Goal: Transaction & Acquisition: Purchase product/service

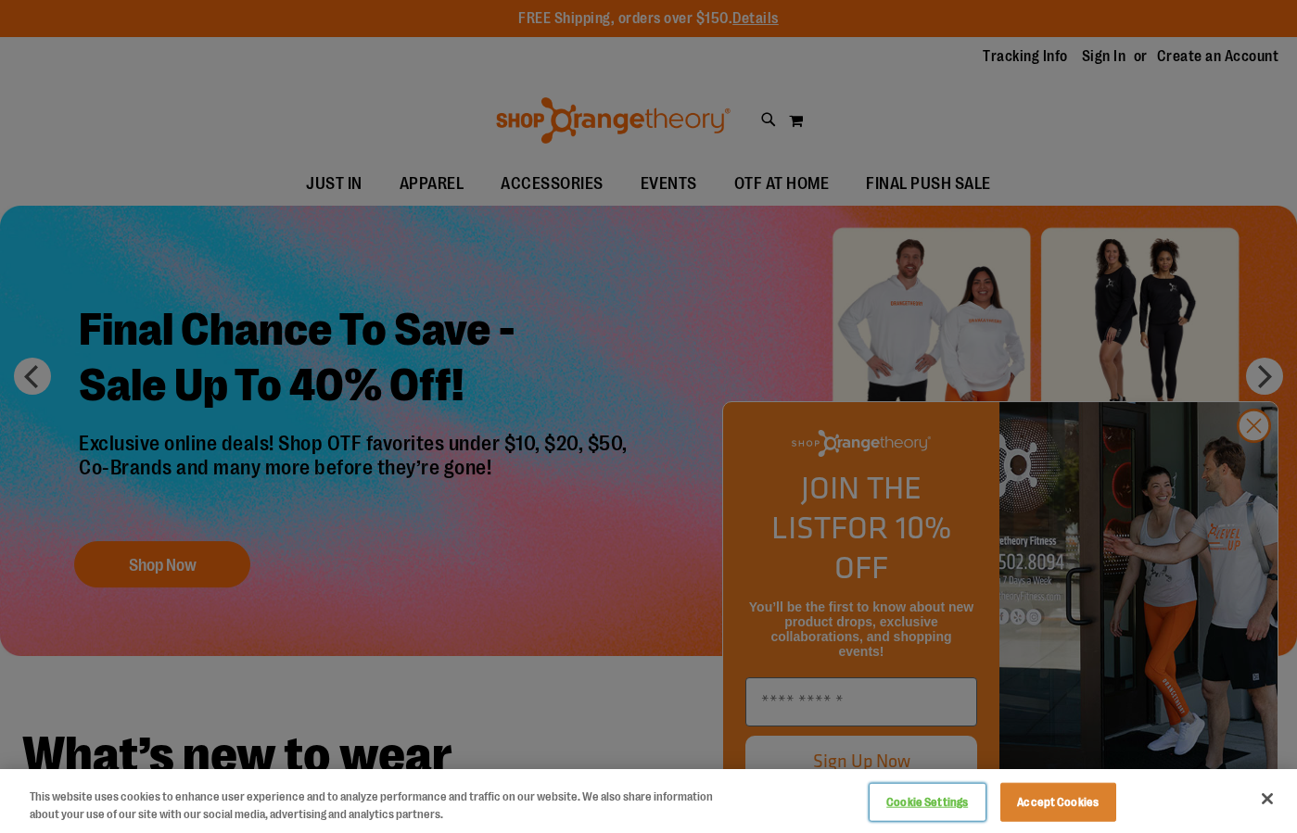
click at [890, 801] on button "Cookie Settings" at bounding box center [927, 802] width 116 height 37
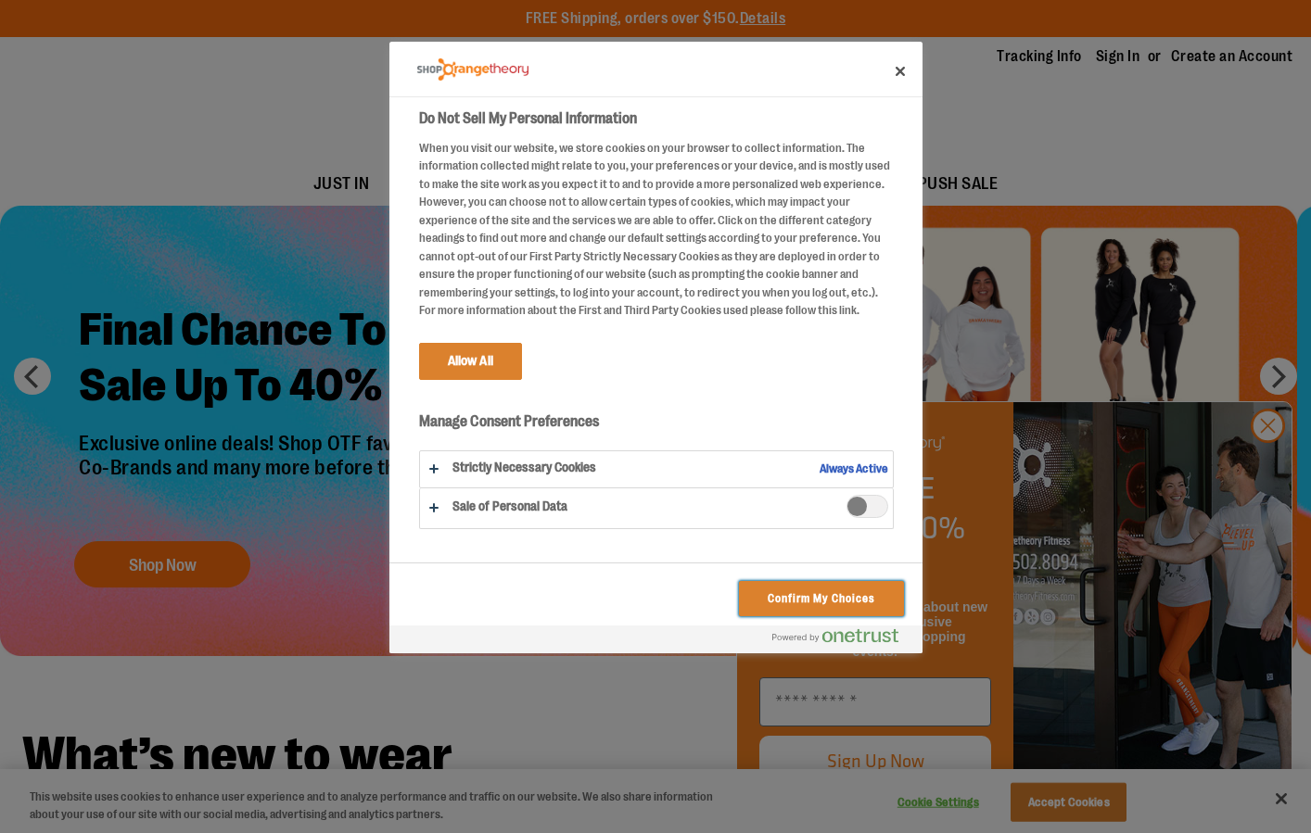
click at [759, 599] on button "Confirm My Choices" at bounding box center [821, 598] width 164 height 35
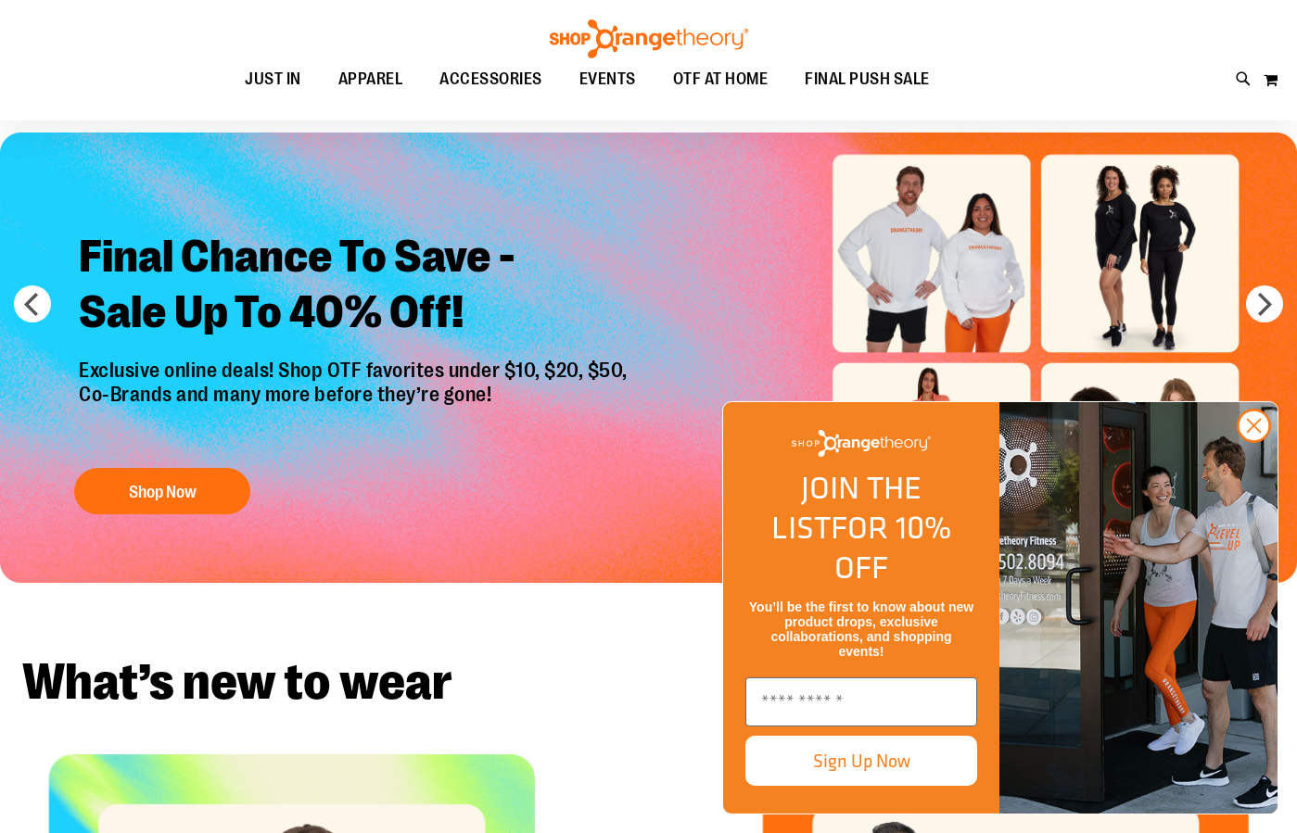
scroll to position [118, 0]
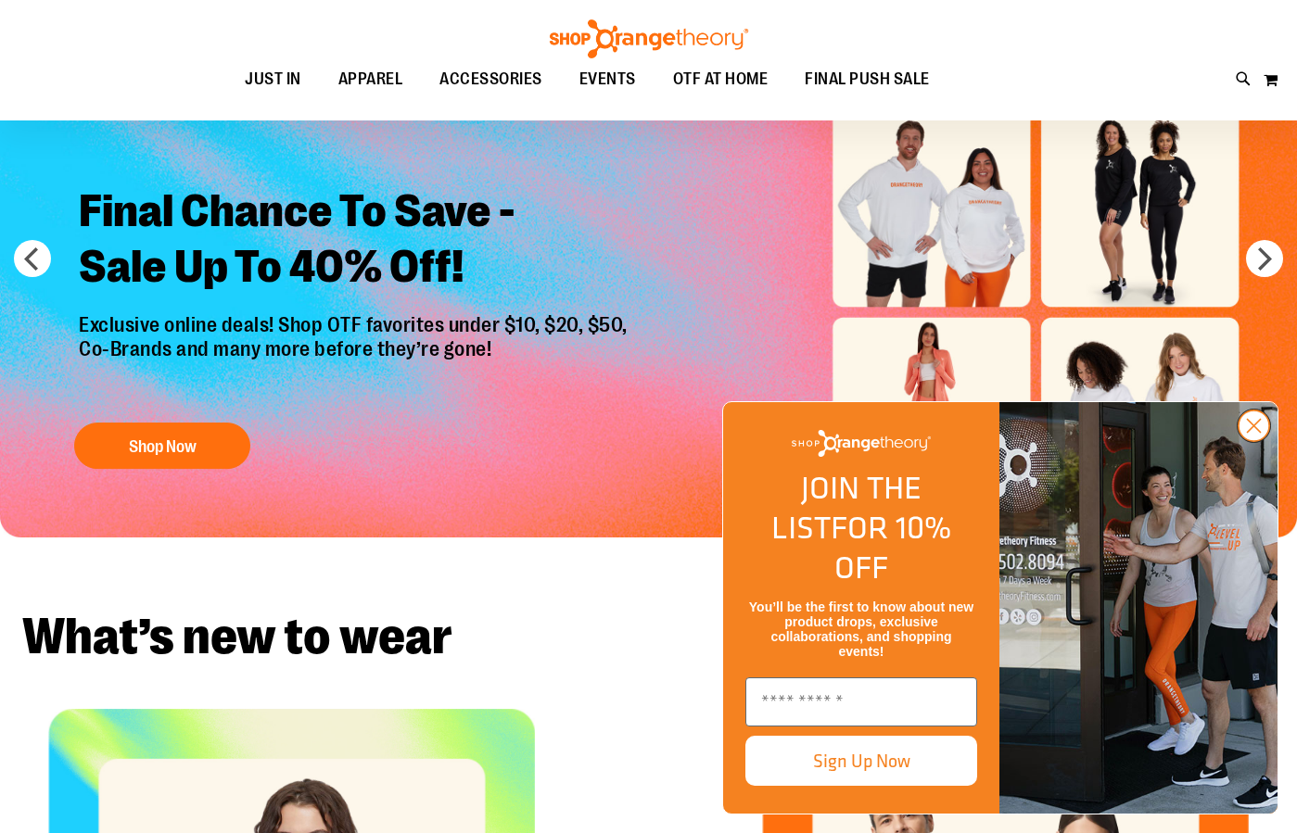
click at [1251, 433] on icon "Close dialog" at bounding box center [1253, 426] width 13 height 13
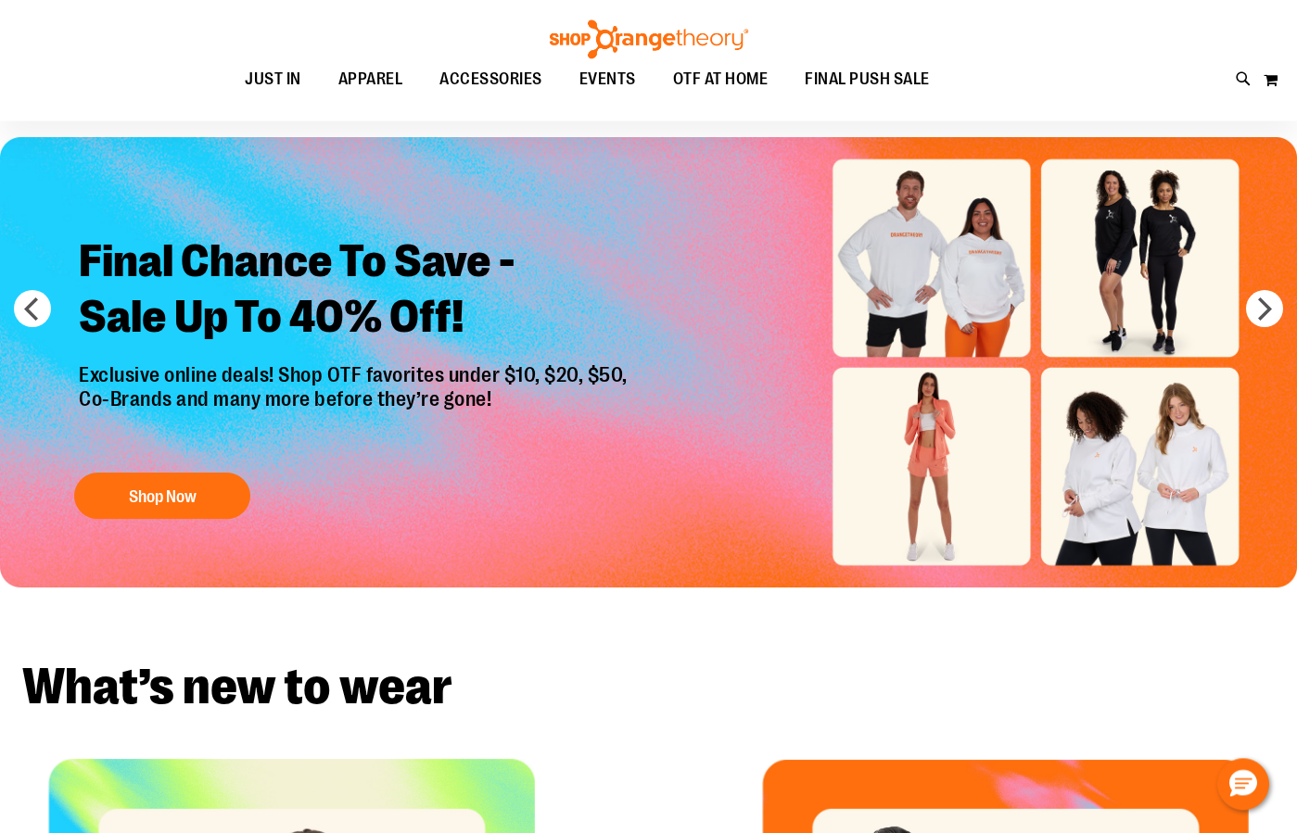
scroll to position [0, 0]
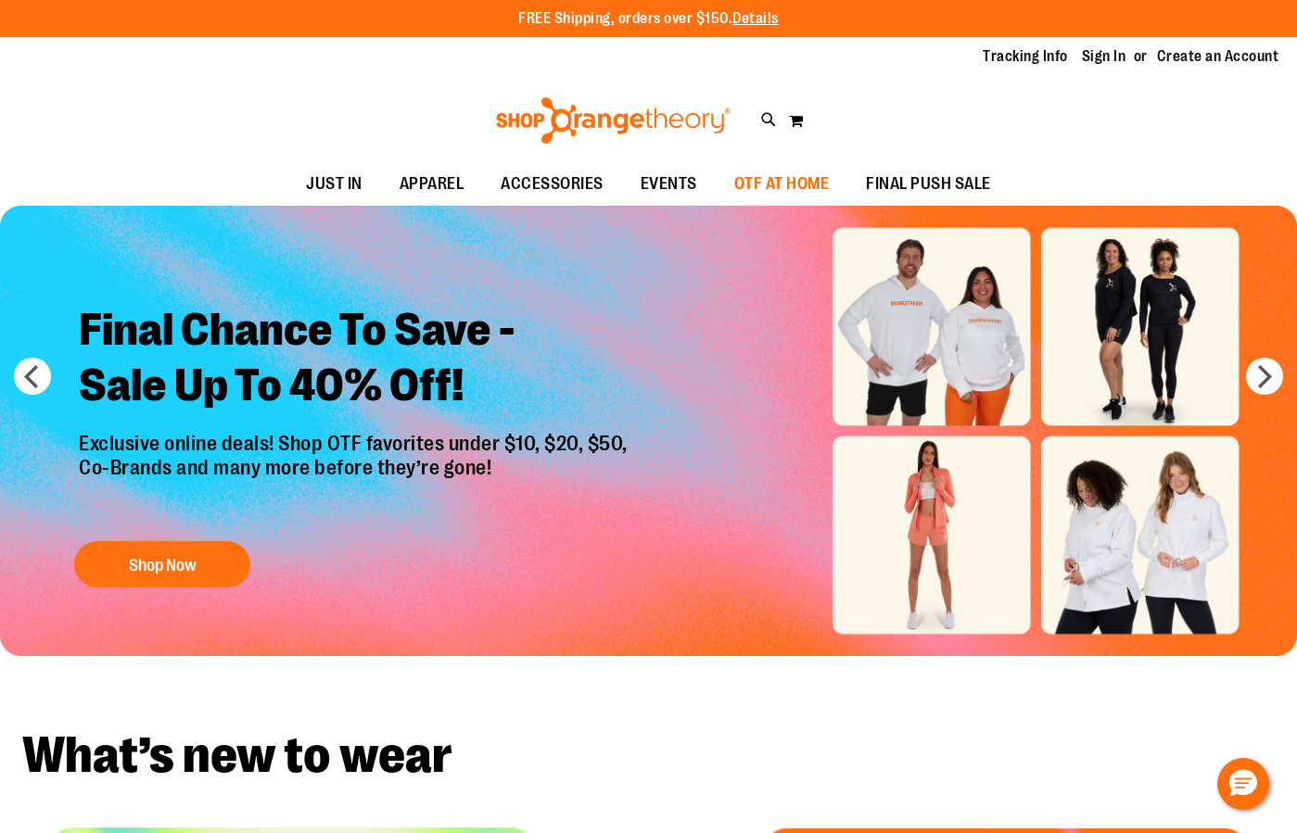
click at [756, 191] on span "OTF AT HOME" at bounding box center [781, 184] width 95 height 42
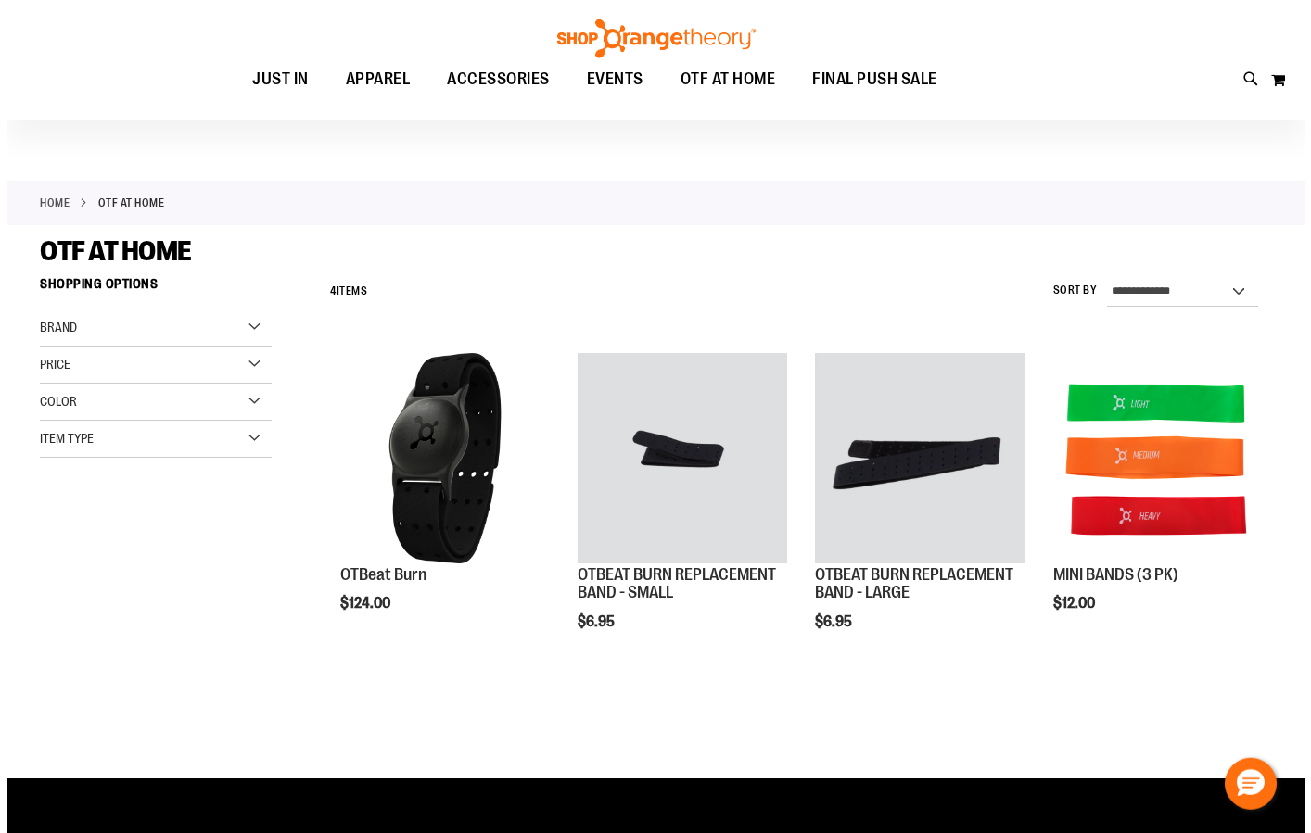
scroll to position [14, 0]
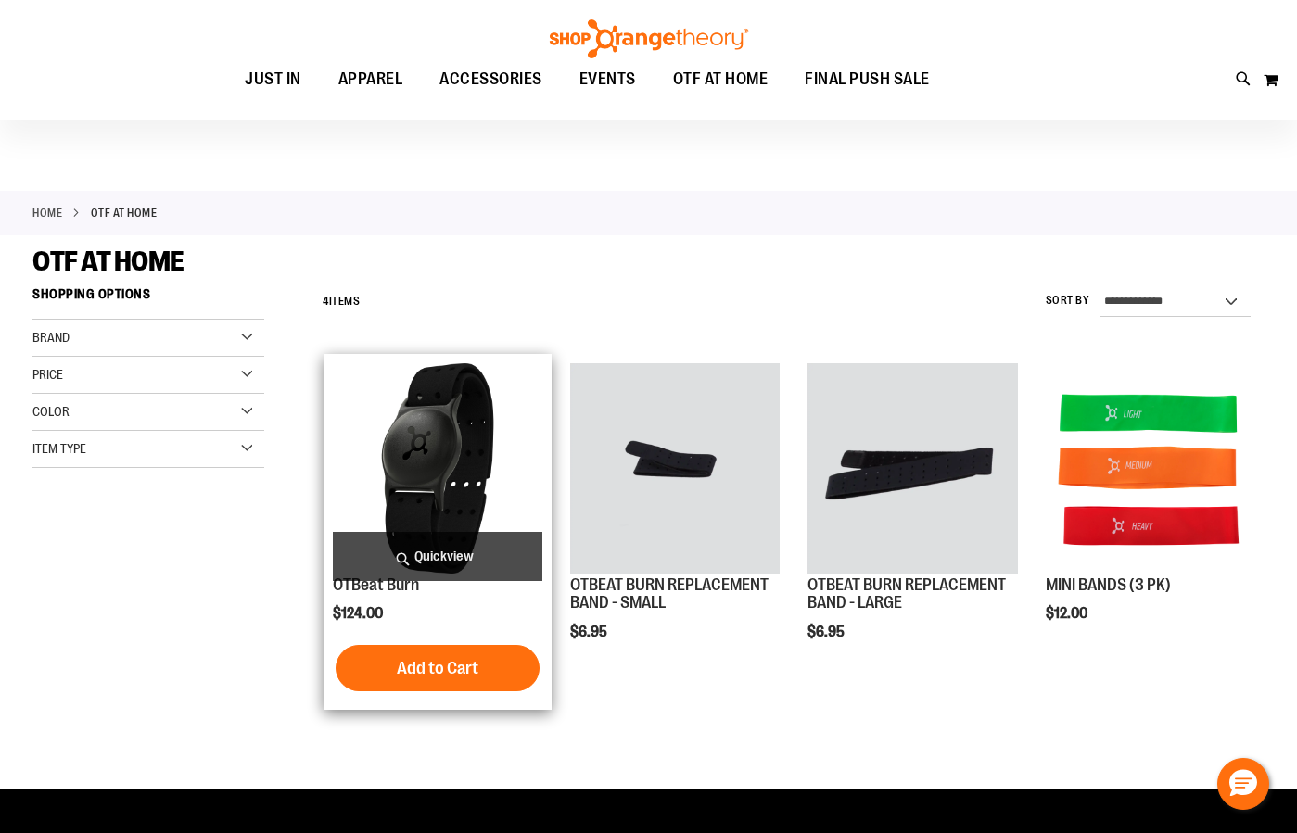
click at [428, 560] on span "Quickview" at bounding box center [437, 556] width 209 height 49
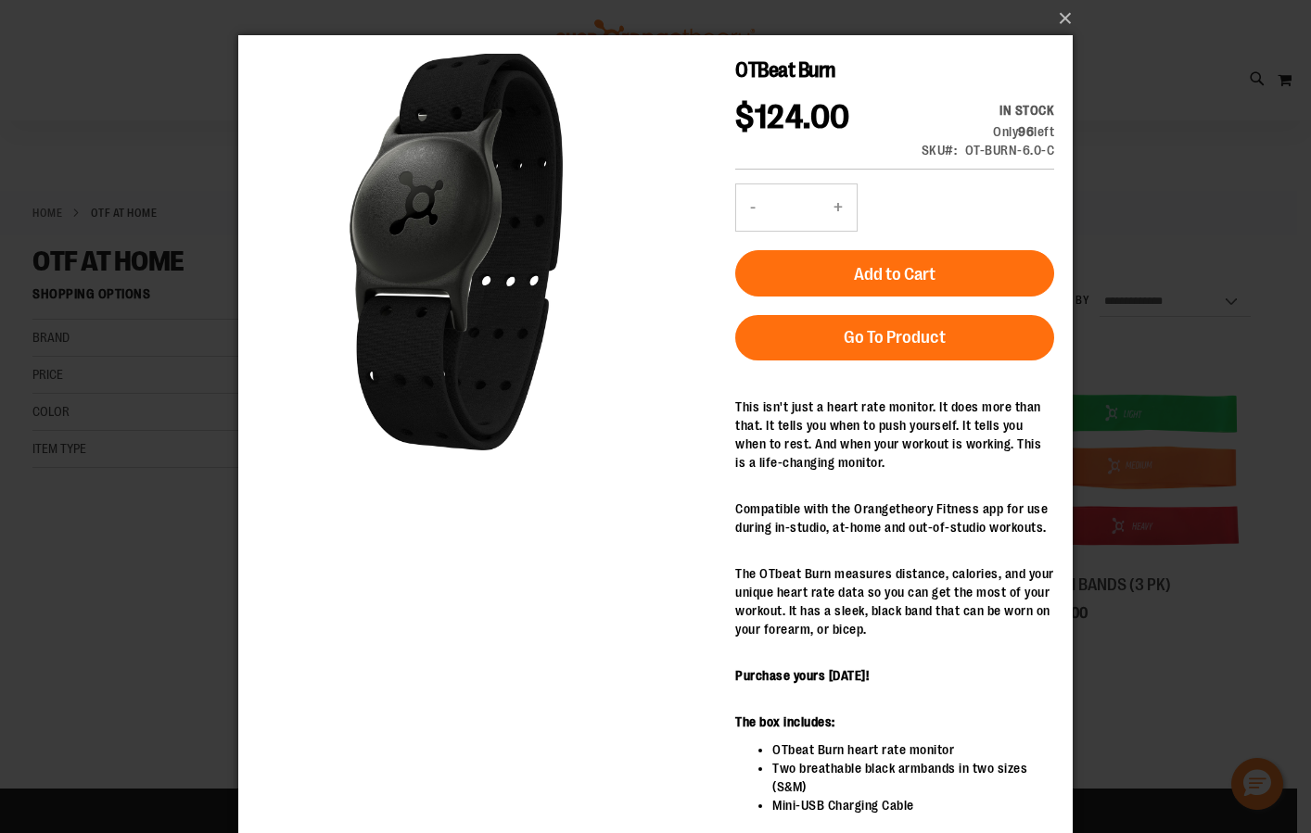
scroll to position [0, 0]
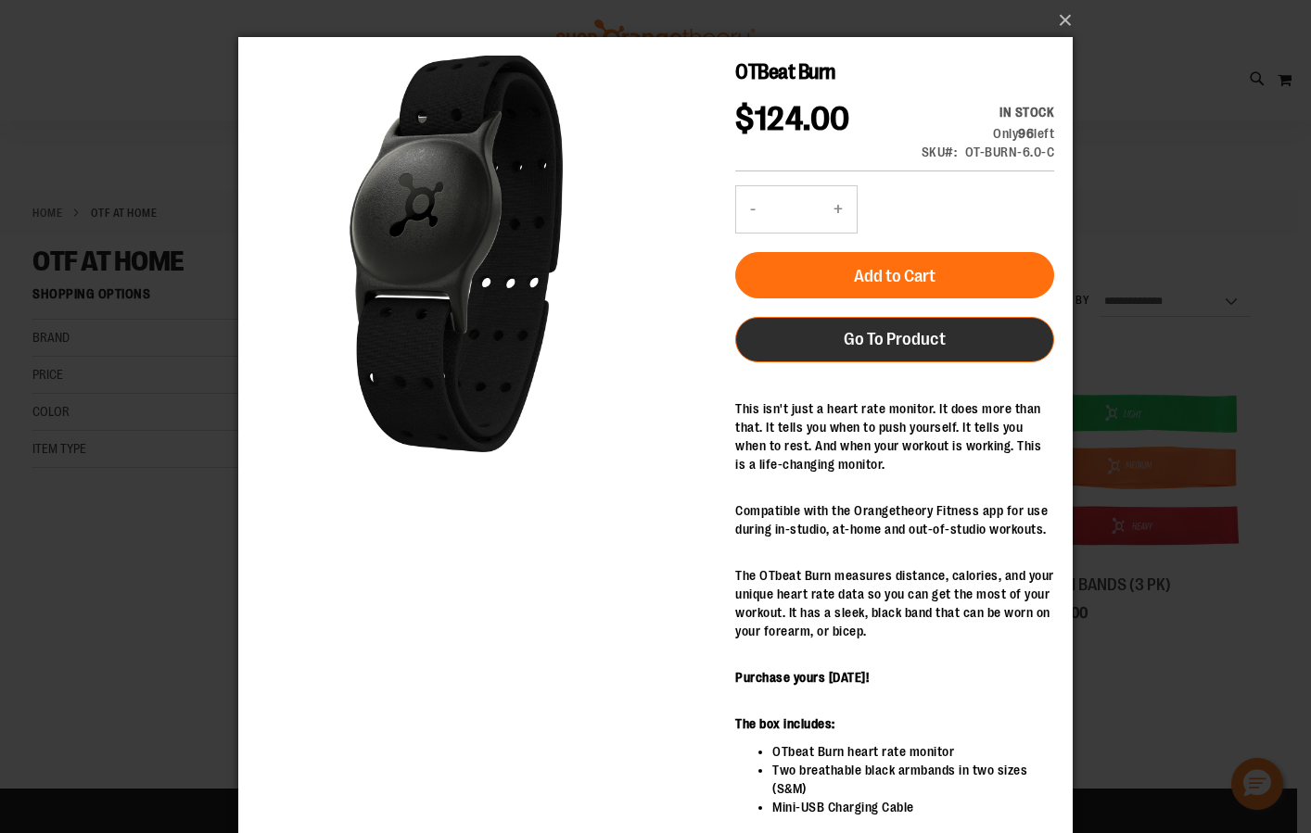
click at [872, 349] on span "Go To Product" at bounding box center [894, 339] width 102 height 20
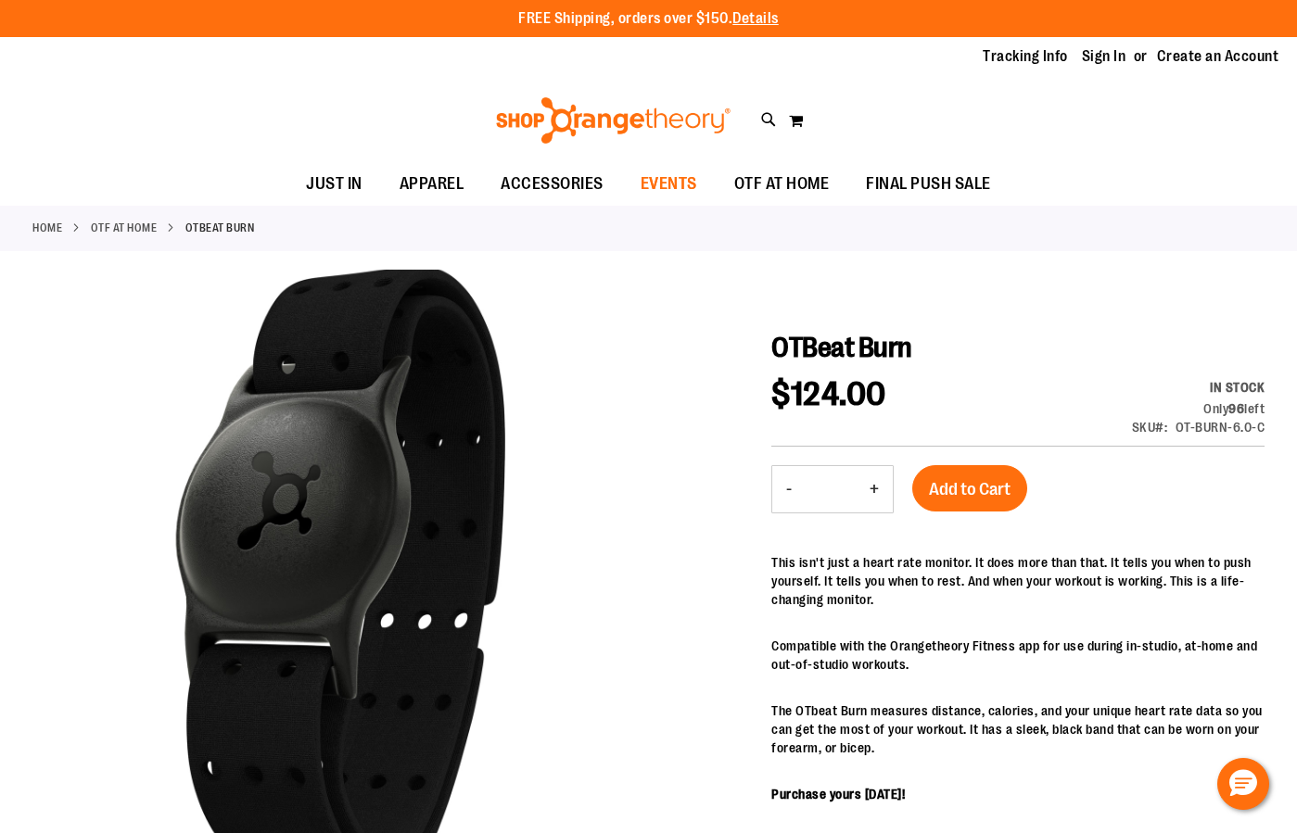
click at [672, 184] on span "EVENTS" at bounding box center [668, 184] width 57 height 42
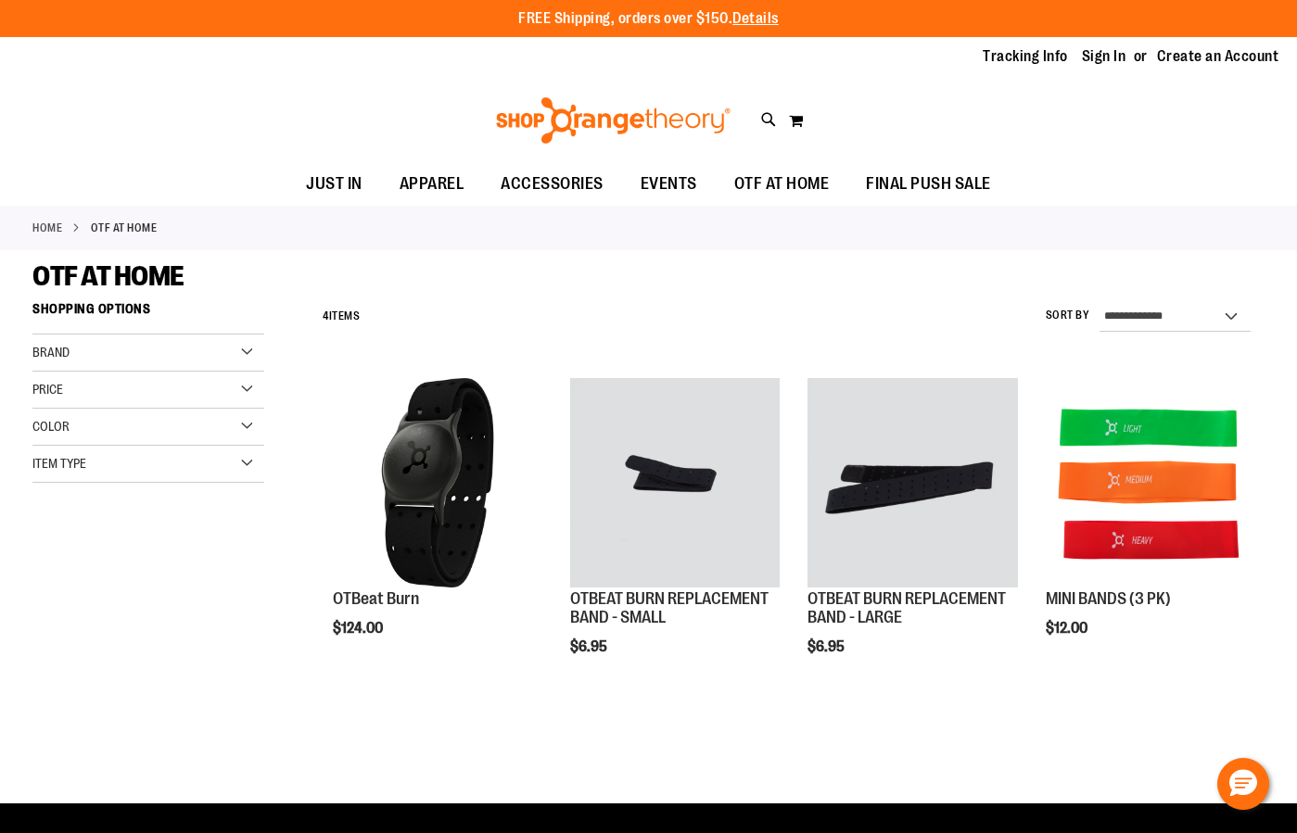
scroll to position [14, 0]
